Goal: Find specific page/section: Find specific page/section

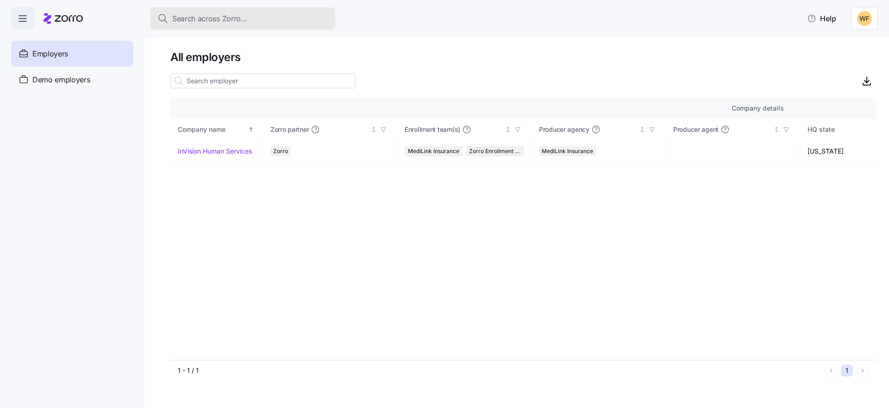
click at [208, 18] on span "Search across Zorro..." at bounding box center [209, 19] width 75 height 12
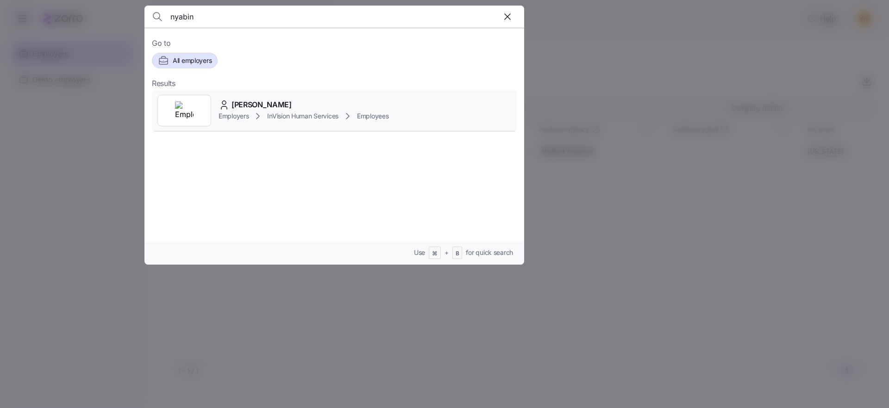
type input "nyabin"
click at [243, 117] on span "Employers" at bounding box center [233, 116] width 30 height 9
